Goal: Task Accomplishment & Management: Use online tool/utility

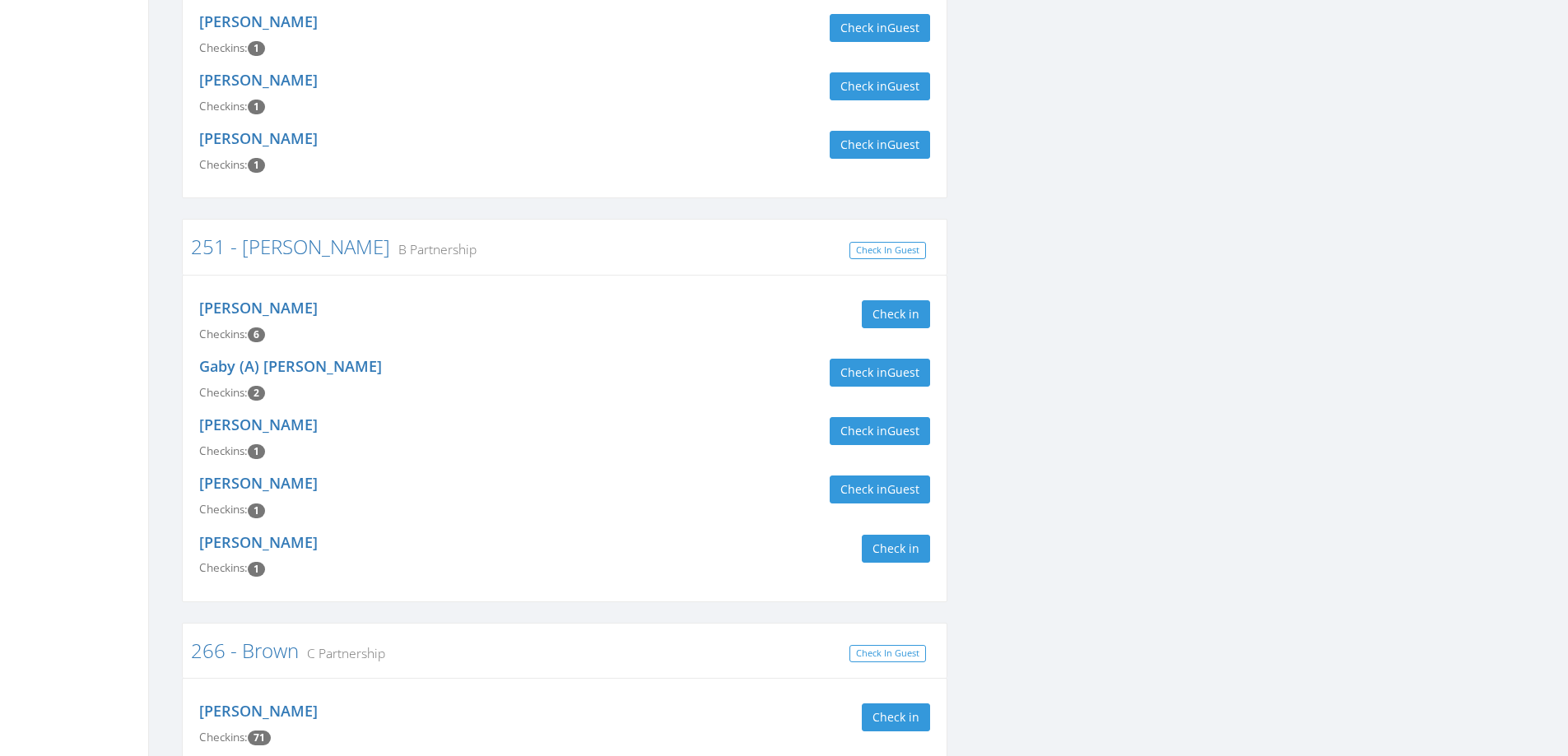
scroll to position [1469, 0]
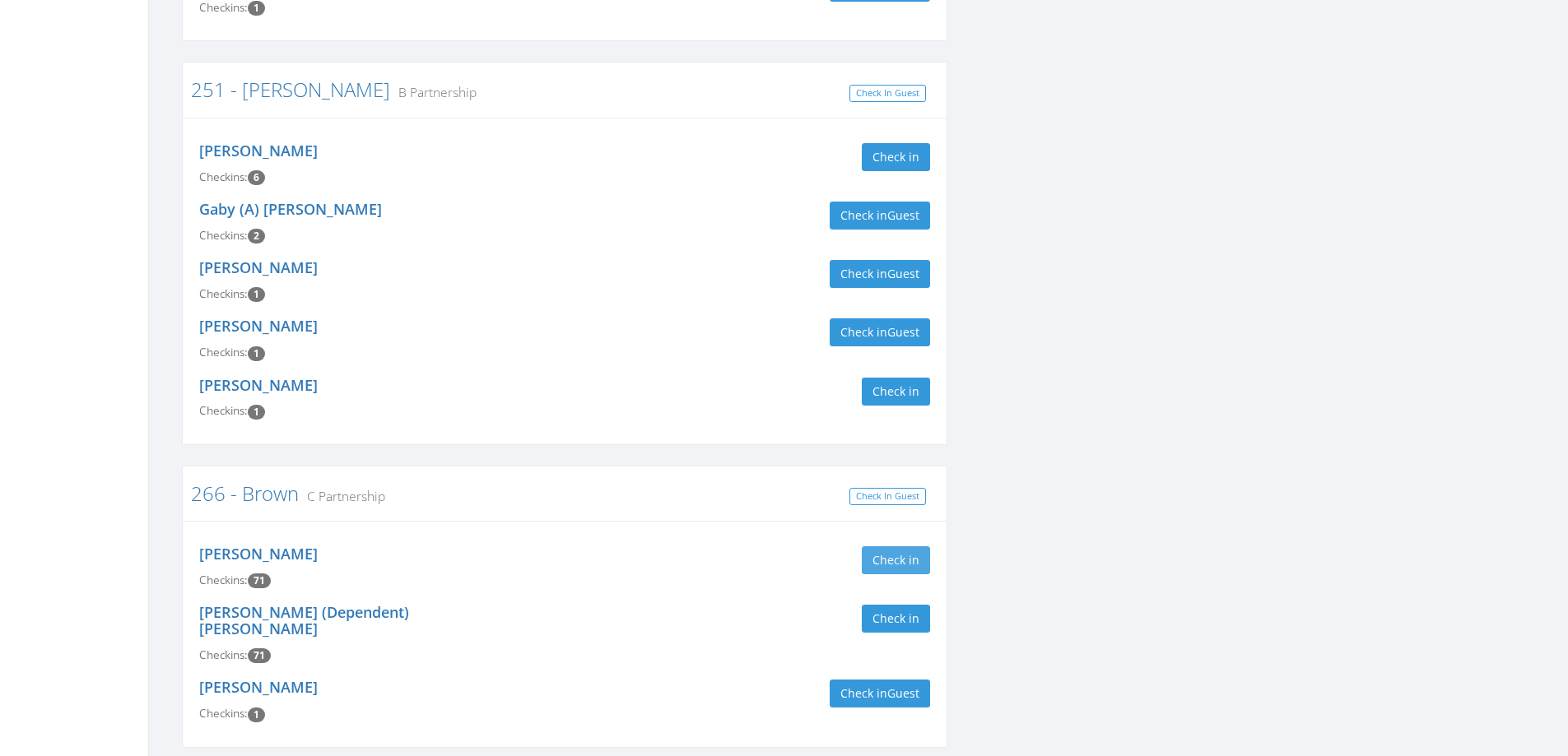
type input "brown"
click at [876, 547] on button "Check in" at bounding box center [895, 560] width 68 height 28
click at [873, 605] on button "Check in" at bounding box center [895, 618] width 68 height 28
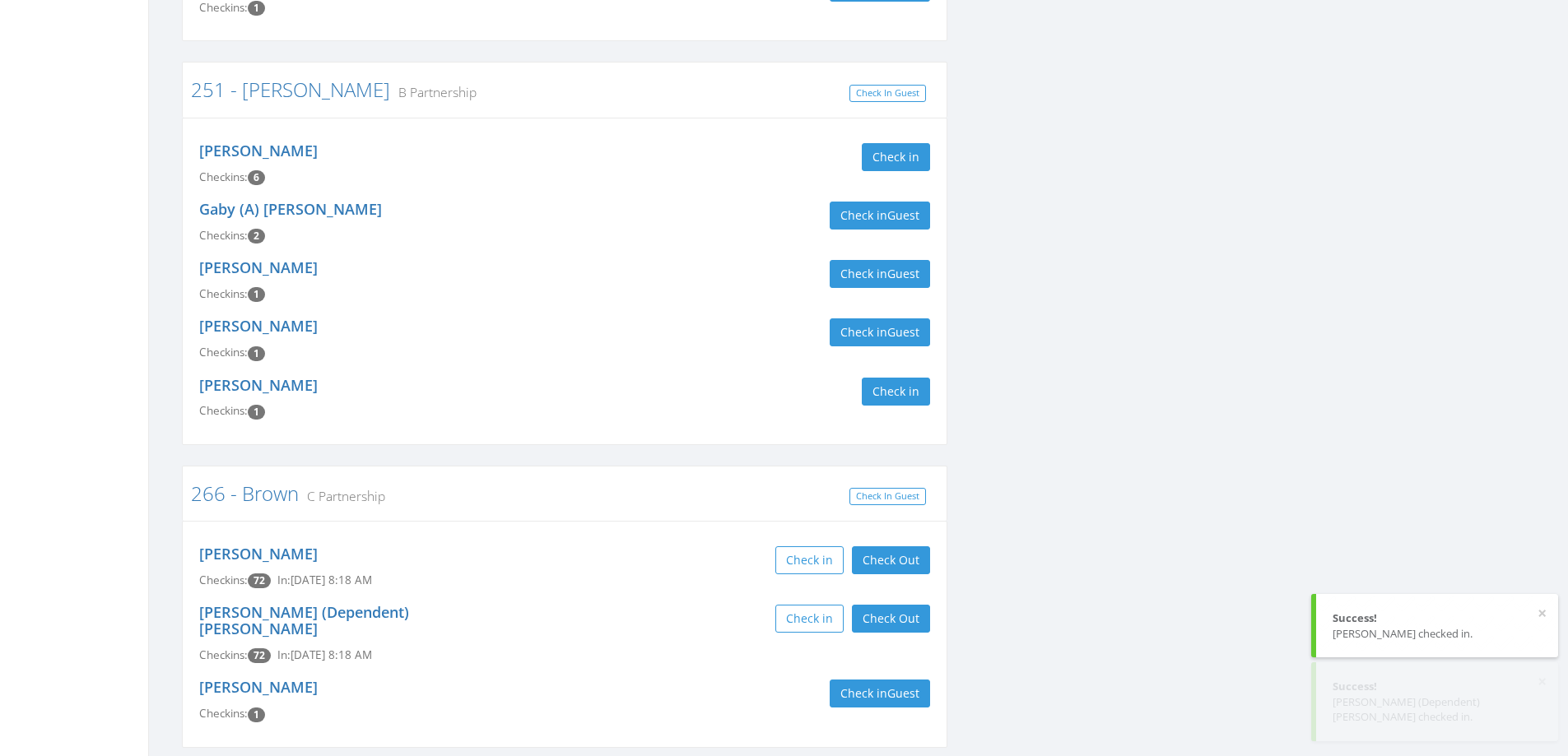
click at [752, 605] on div "Check in Check Out Check Out" at bounding box center [753, 618] width 353 height 28
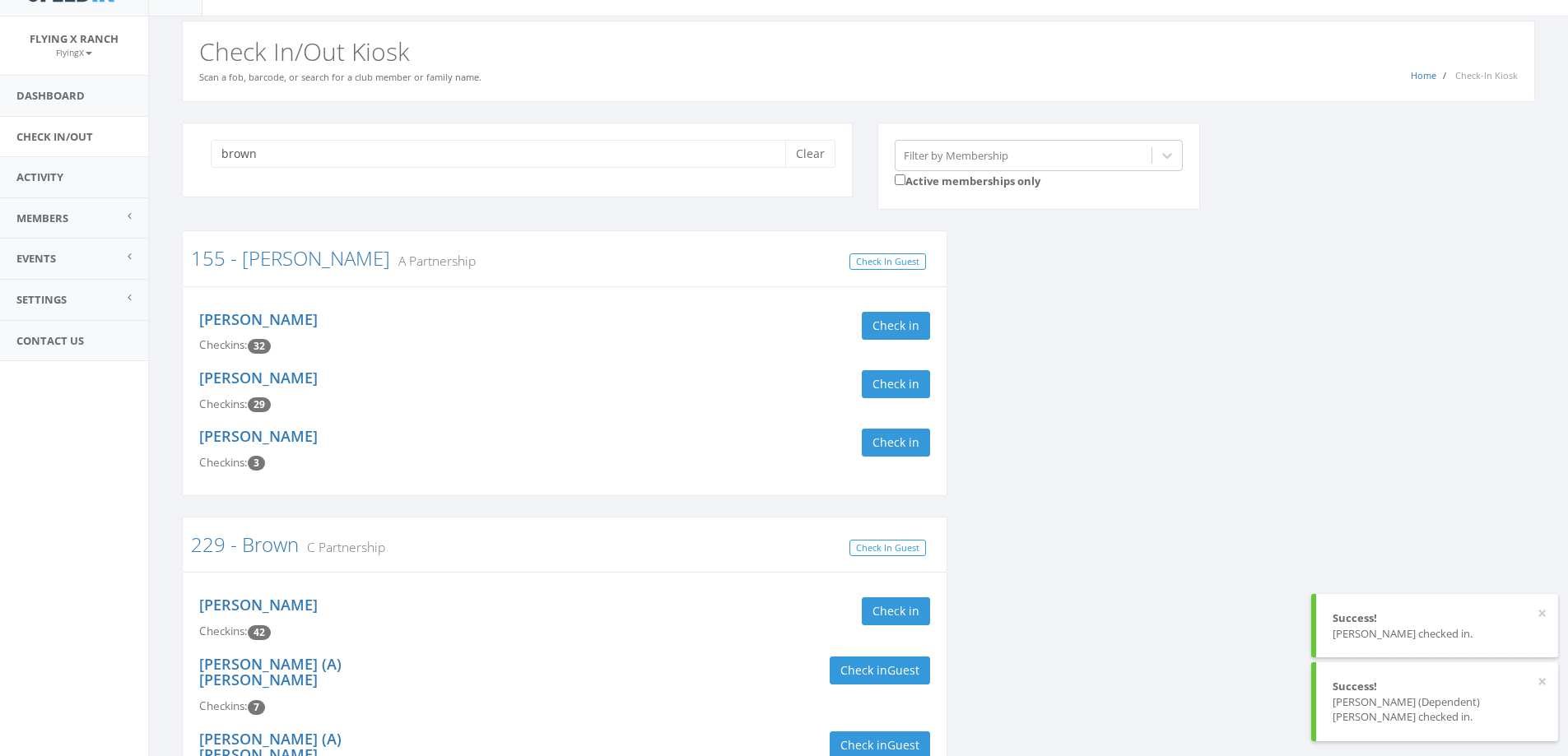
scroll to position [0, 0]
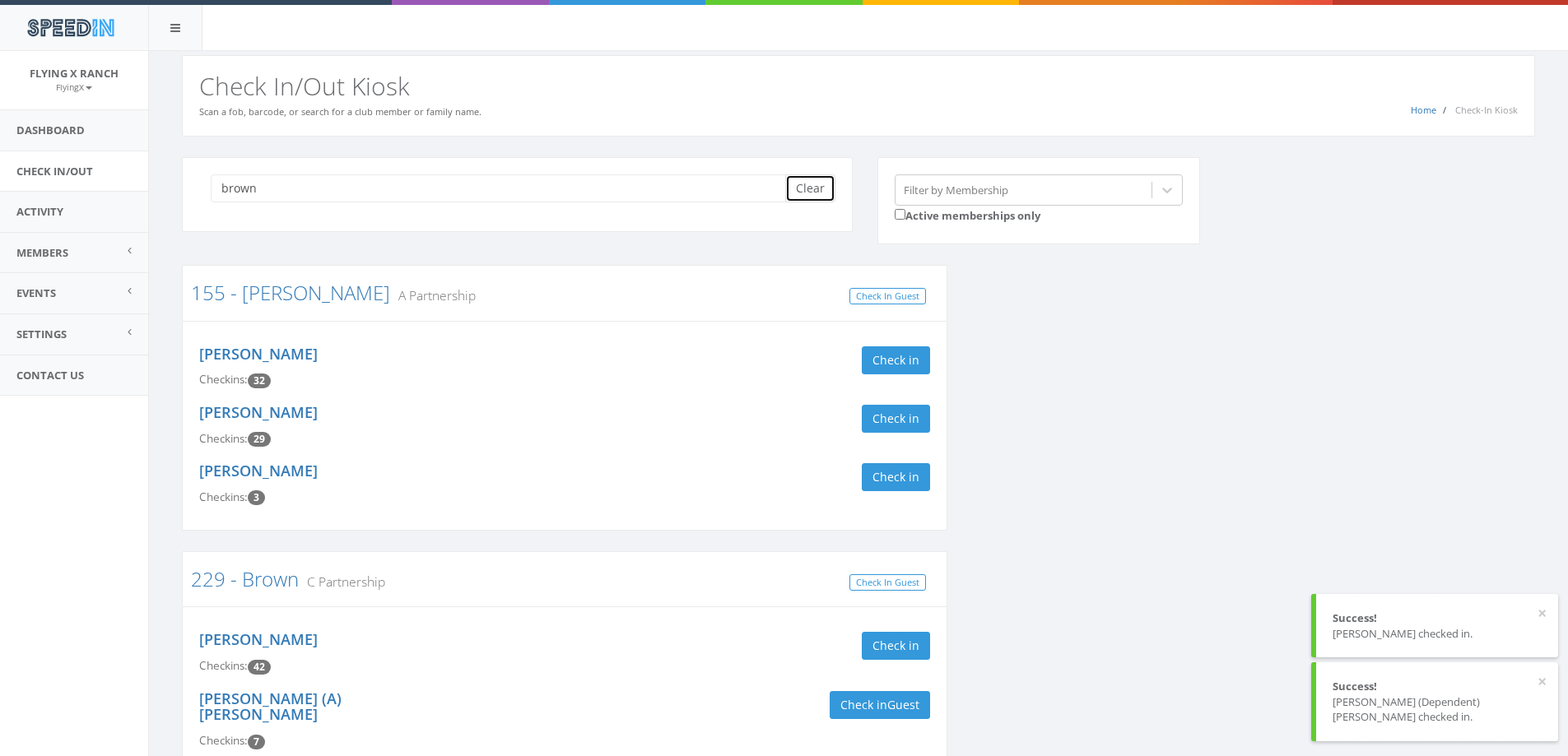
click at [812, 190] on button "Clear" at bounding box center [810, 188] width 50 height 28
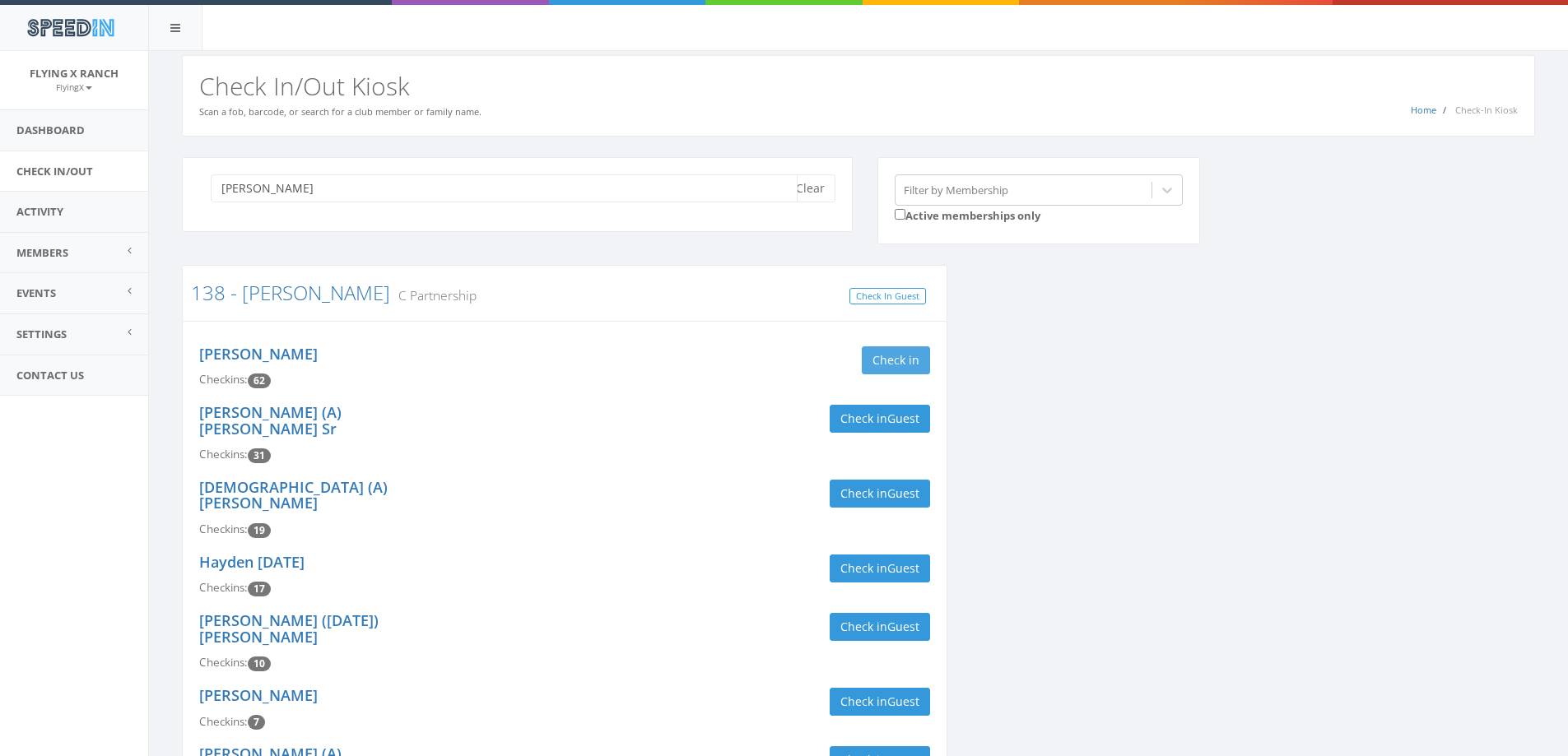
type input "[PERSON_NAME]"
click at [870, 365] on button "Check in" at bounding box center [895, 360] width 68 height 28
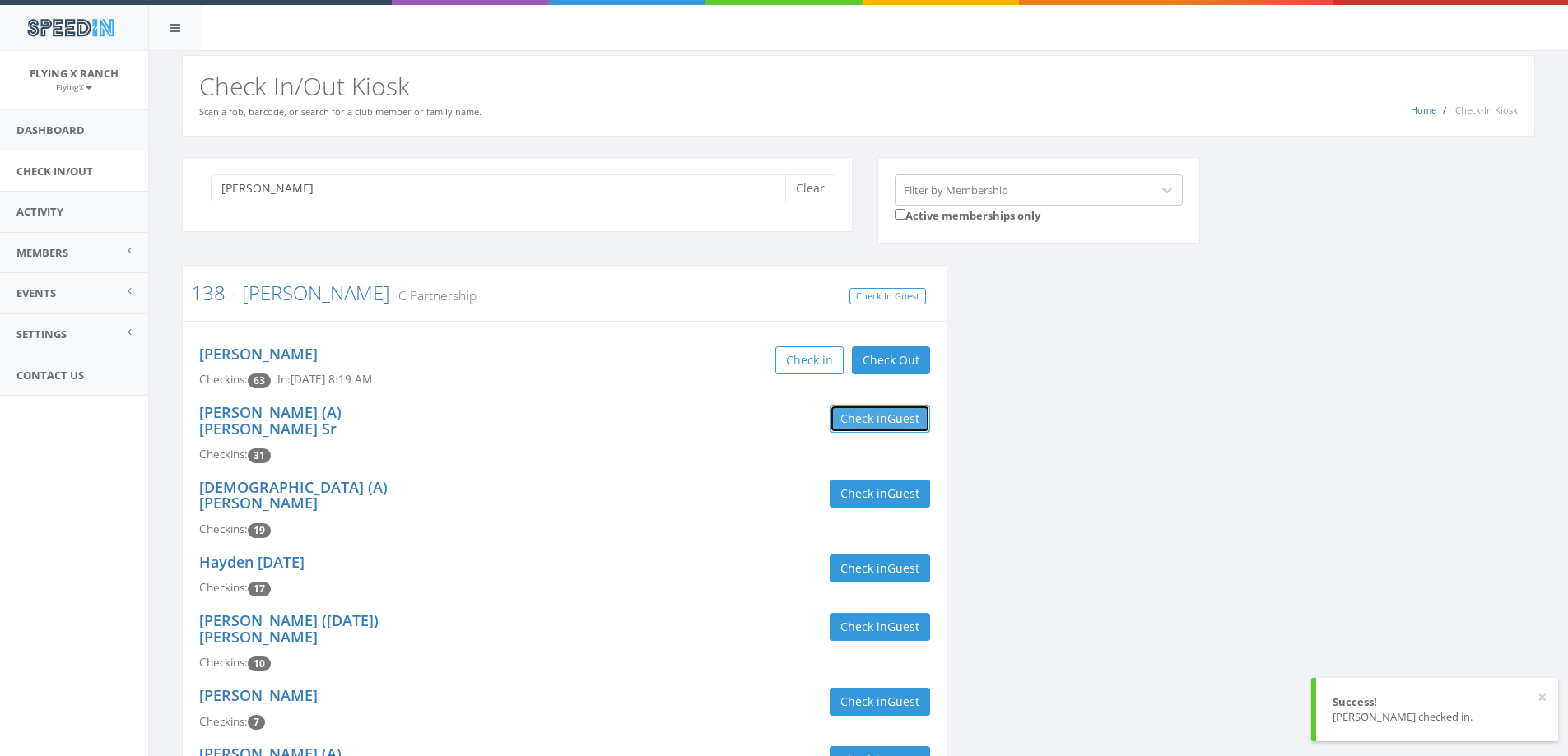
click at [862, 421] on button "Check in Guest" at bounding box center [879, 418] width 100 height 28
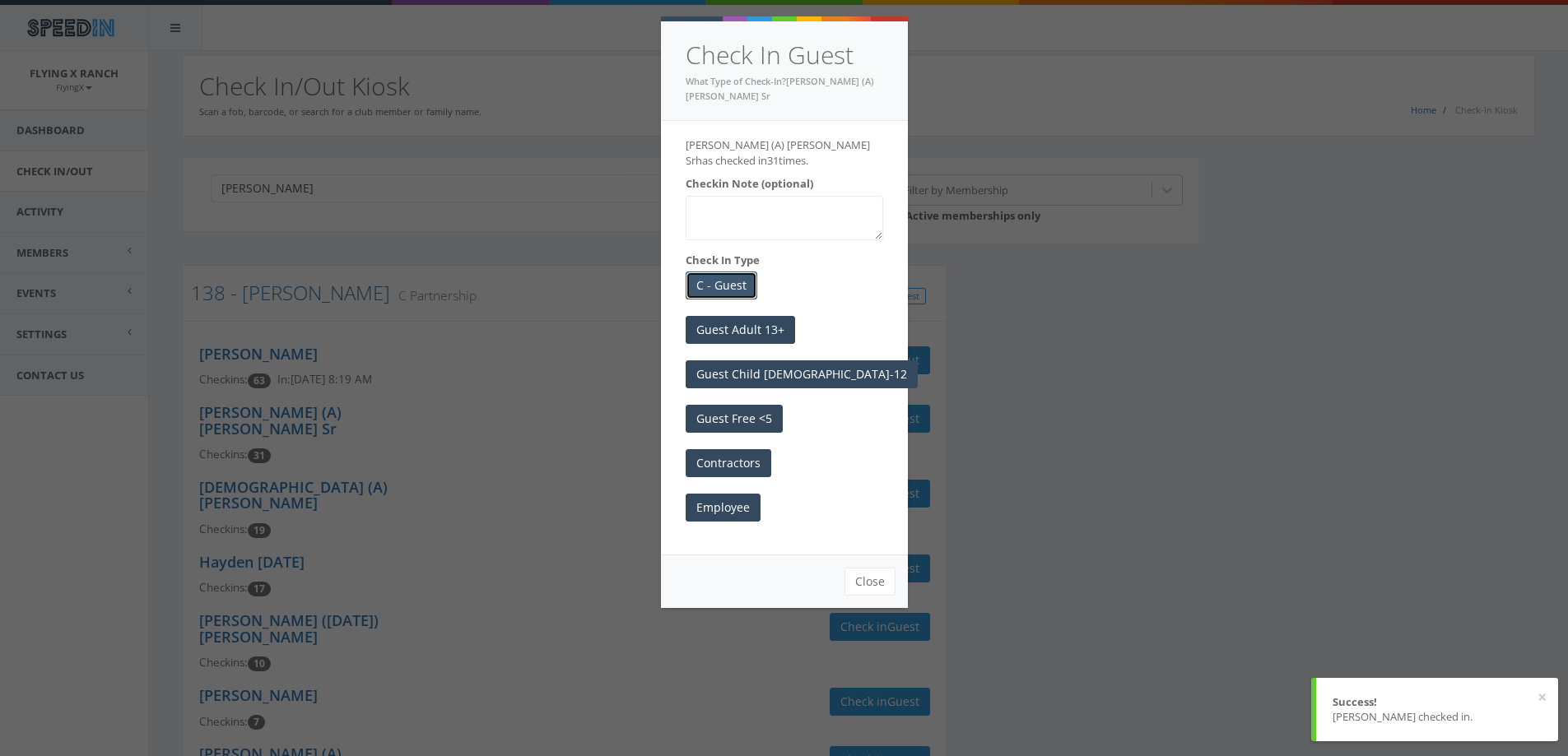
click at [711, 280] on button "C - Guest" at bounding box center [721, 285] width 71 height 28
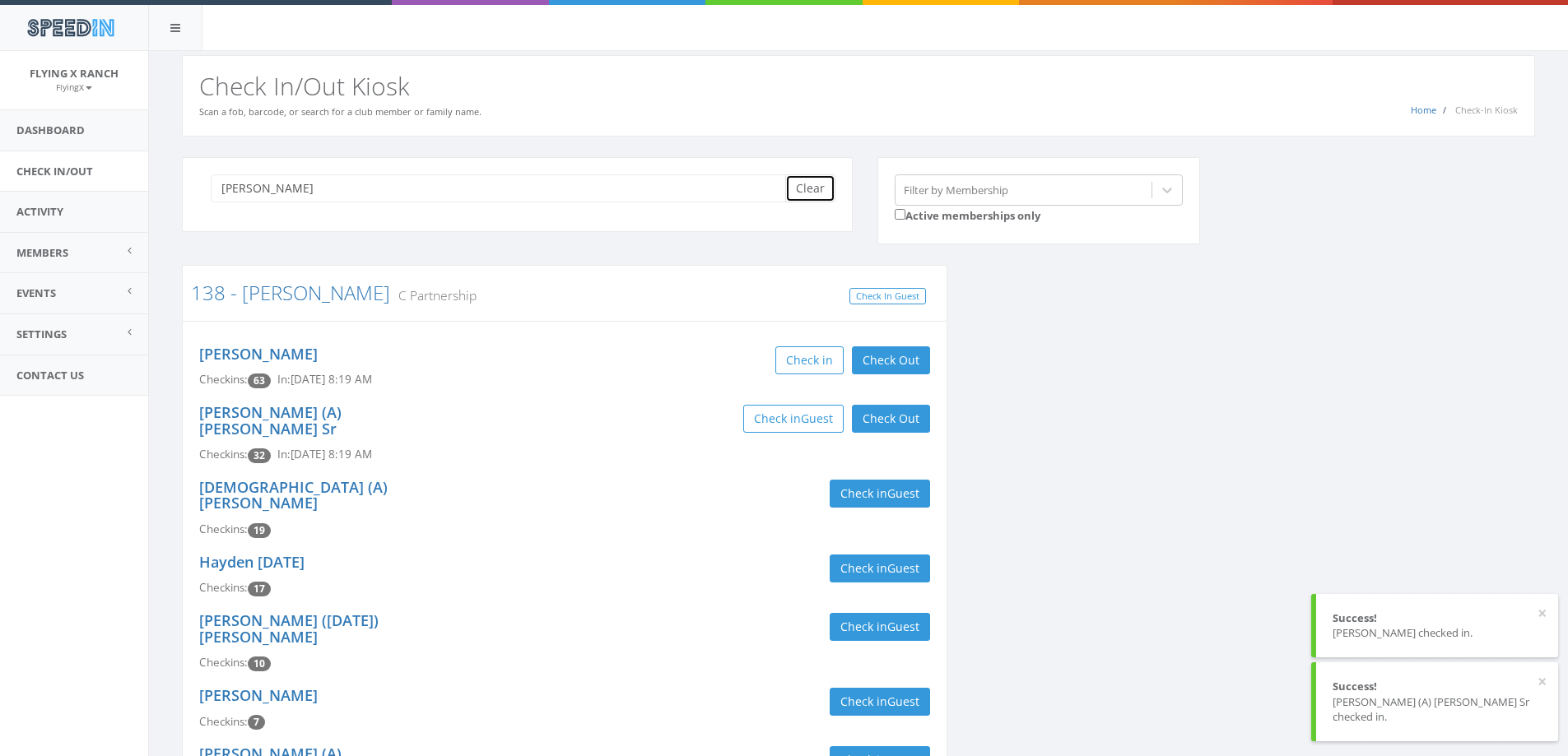
click at [799, 193] on button "Clear" at bounding box center [810, 188] width 50 height 28
